Goal: Transaction & Acquisition: Purchase product/service

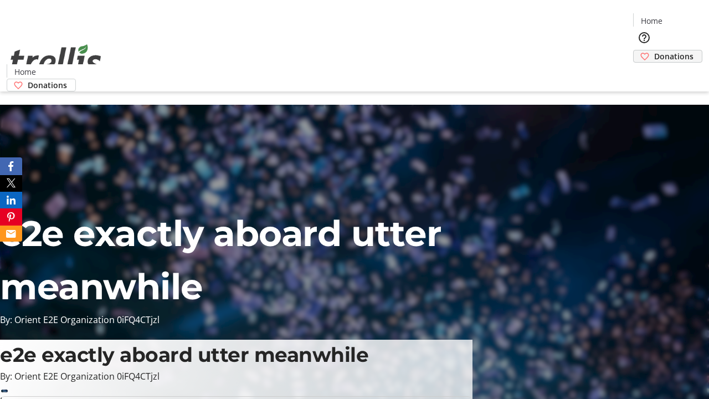
click at [654, 50] on span "Donations" at bounding box center [673, 56] width 39 height 12
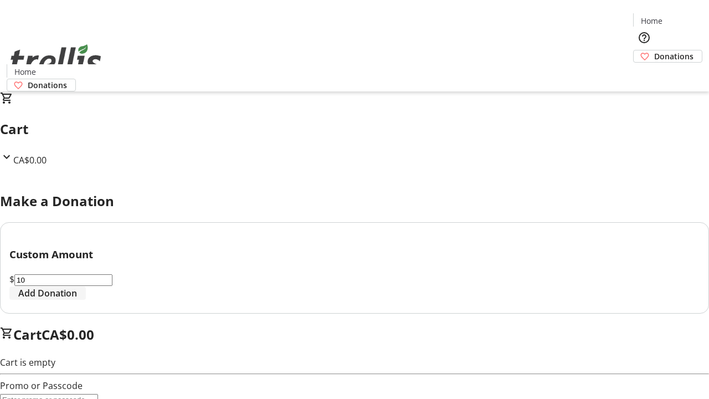
click at [77, 300] on span "Add Donation" at bounding box center [47, 292] width 59 height 13
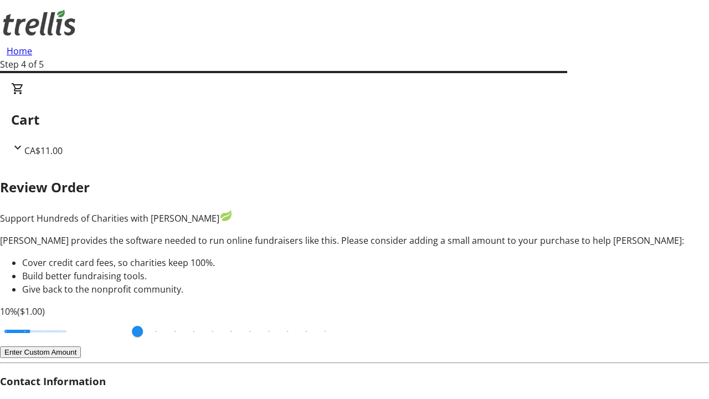
click at [81, 346] on button "Enter Custom Amount" at bounding box center [40, 352] width 81 height 12
